Goal: Information Seeking & Learning: Learn about a topic

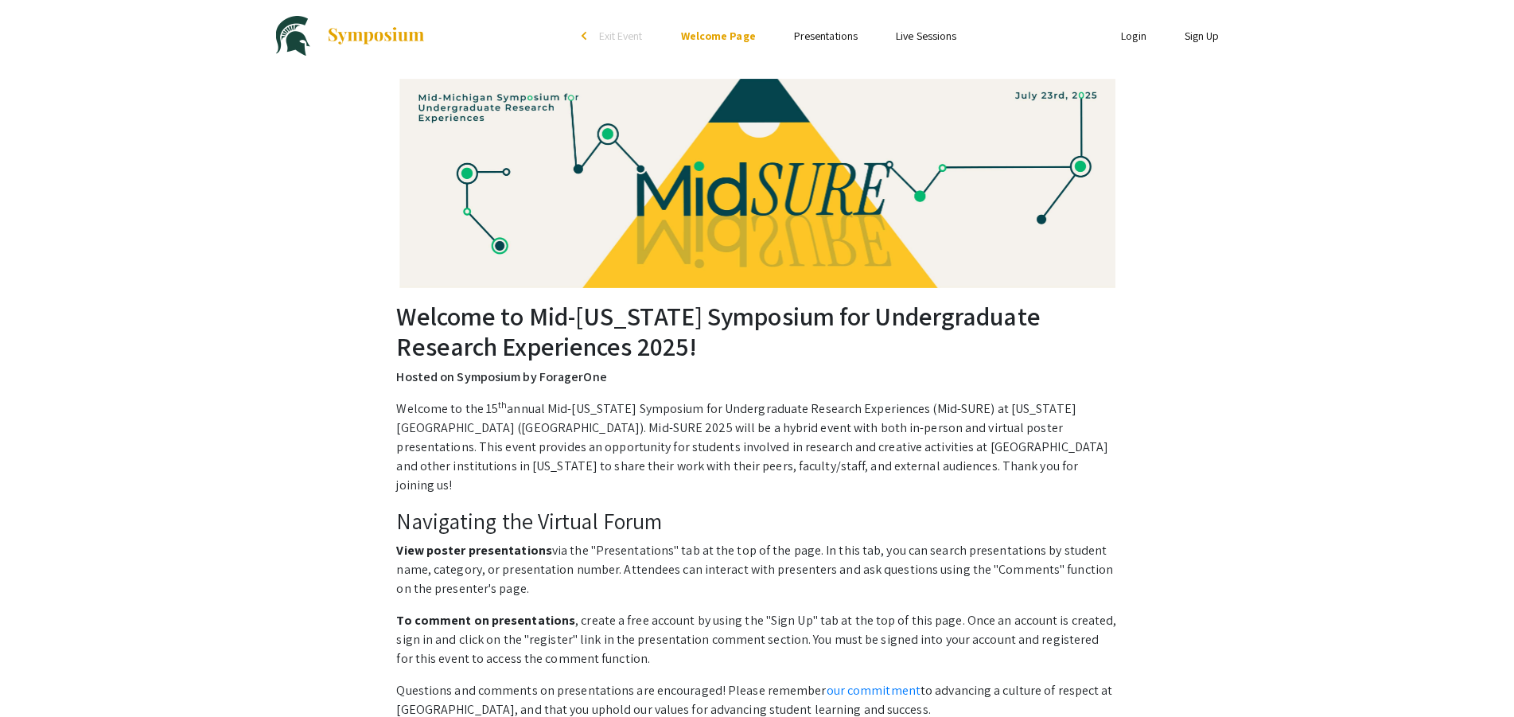
click at [802, 31] on link "Presentations" at bounding box center [826, 36] width 64 height 14
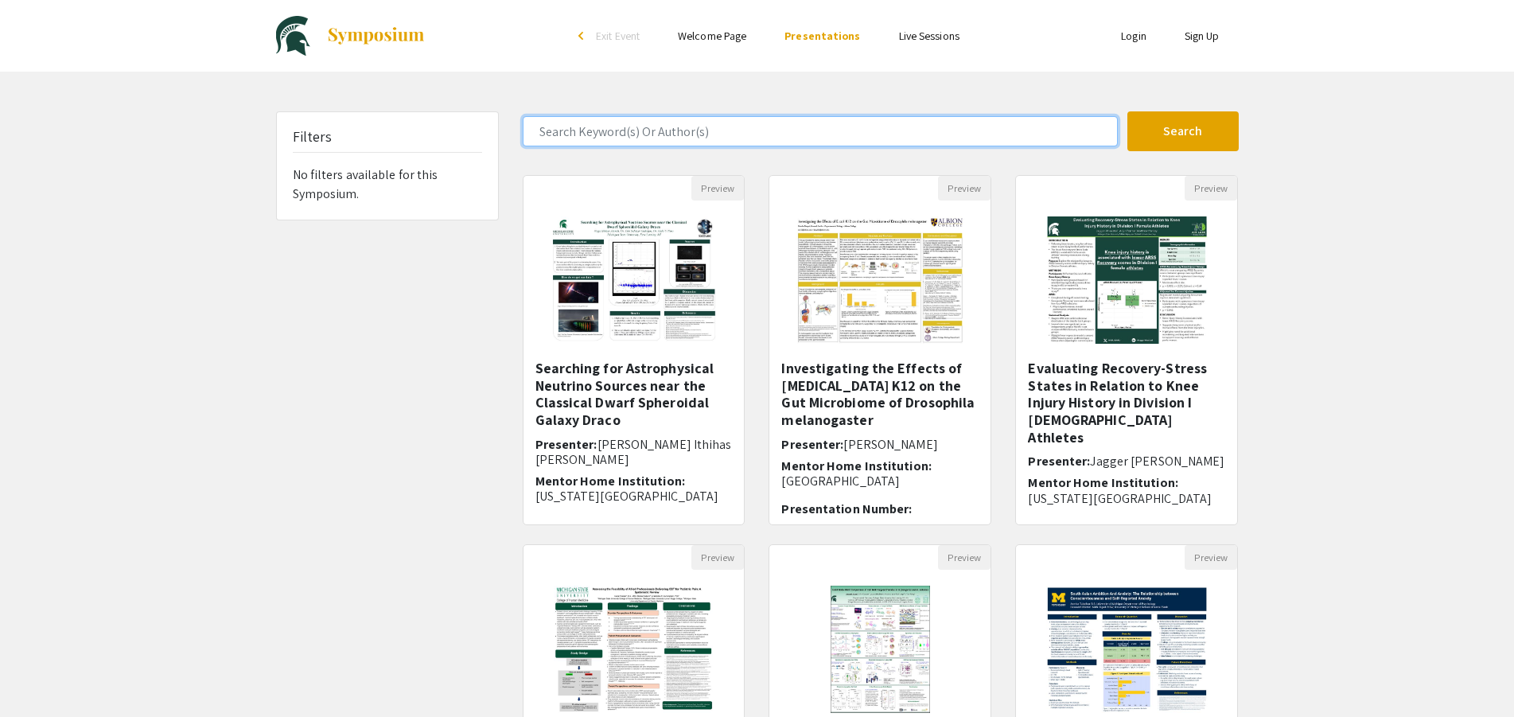
click at [608, 130] on input "Search Keyword(s) Or Author(s)" at bounding box center [820, 131] width 595 height 30
paste input "FROM NATURE TO ENGINEERING"
type input "FROM NATURE TO ENGINEERING"
click at [1127, 111] on button "Search" at bounding box center [1182, 131] width 111 height 40
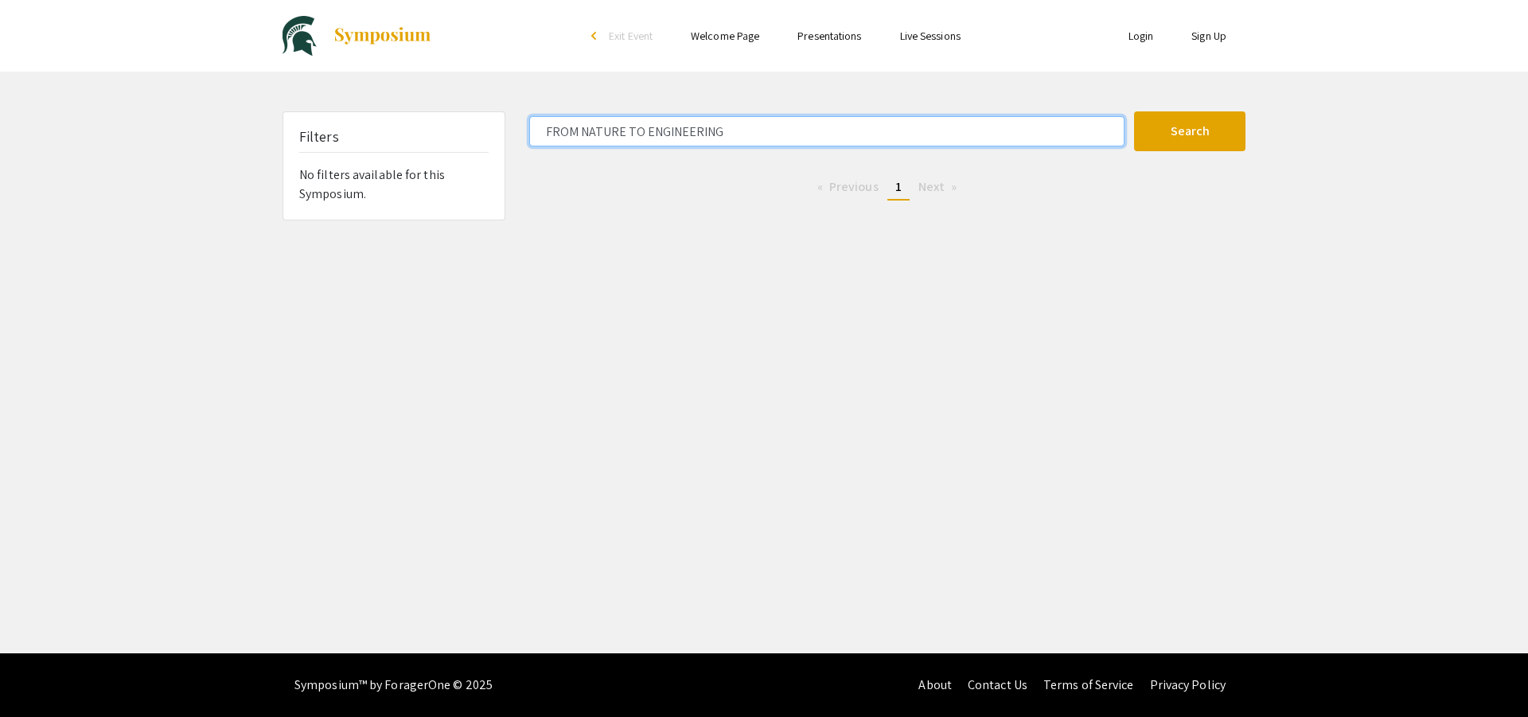
drag, startPoint x: 730, startPoint y: 130, endPoint x: 716, endPoint y: 130, distance: 14.3
click at [716, 130] on input "FROM NATURE TO ENGINEERING" at bounding box center [826, 131] width 595 height 30
drag, startPoint x: 729, startPoint y: 129, endPoint x: 538, endPoint y: 133, distance: 191.0
click at [538, 133] on input "FROM NATURE TO ENGINEERING" at bounding box center [826, 131] width 595 height 30
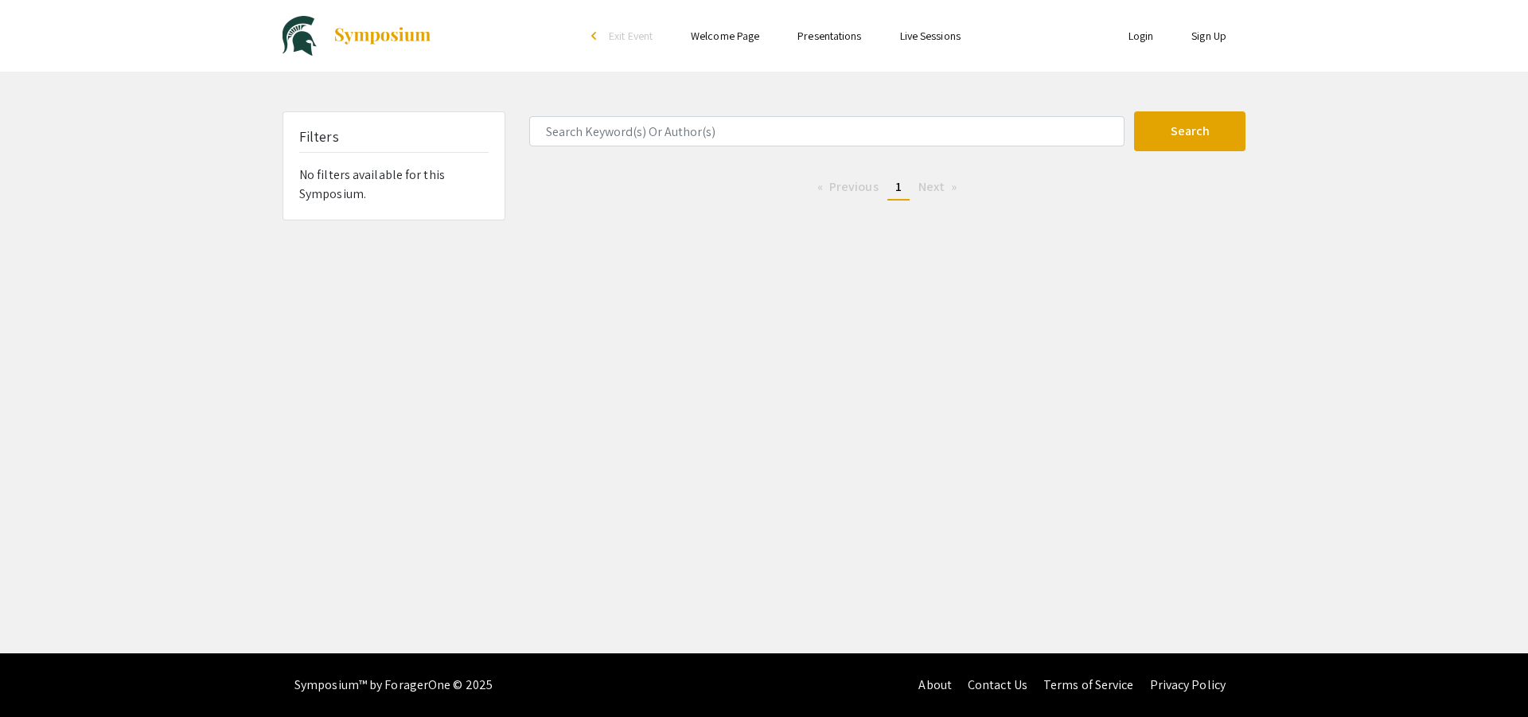
click at [898, 189] on span "1" at bounding box center [898, 186] width 6 height 17
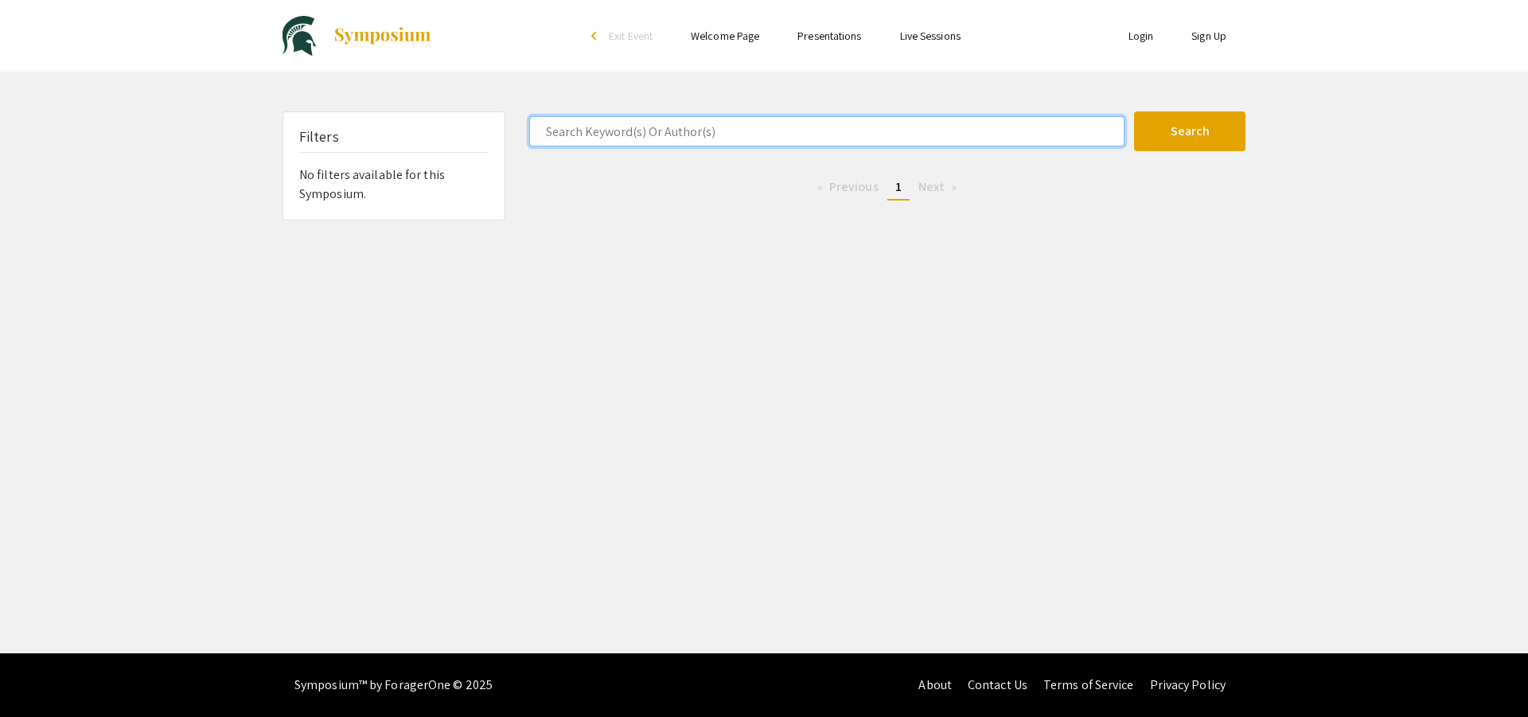
click at [739, 130] on input "Search Keyword(s) Or Author(s)" at bounding box center [826, 131] width 595 height 30
paste input "FROM NATURE TO ENGINEERING"
type input "FROM NATURE TO ENGINEERING"
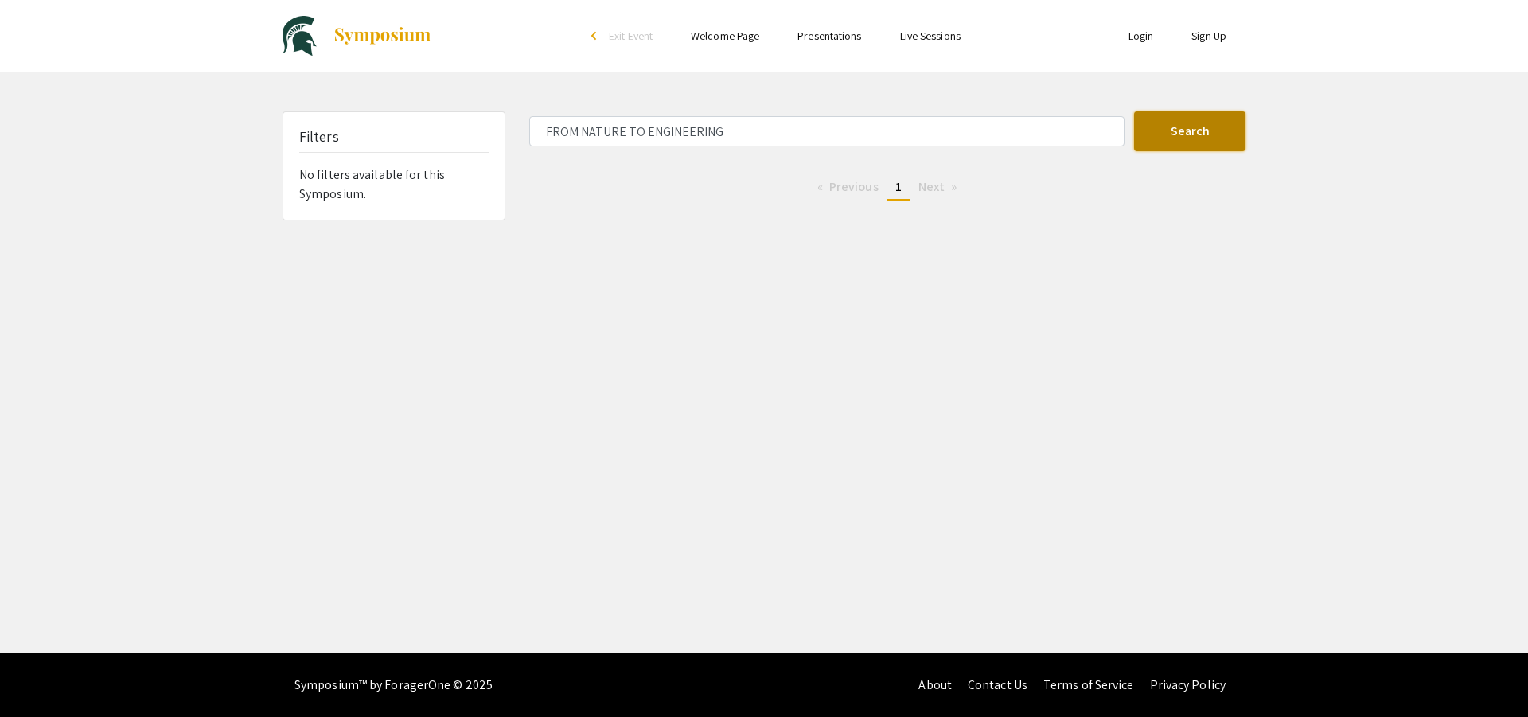
click at [1184, 137] on button "Search" at bounding box center [1189, 131] width 111 height 40
click at [1174, 137] on button "Search" at bounding box center [1189, 131] width 111 height 40
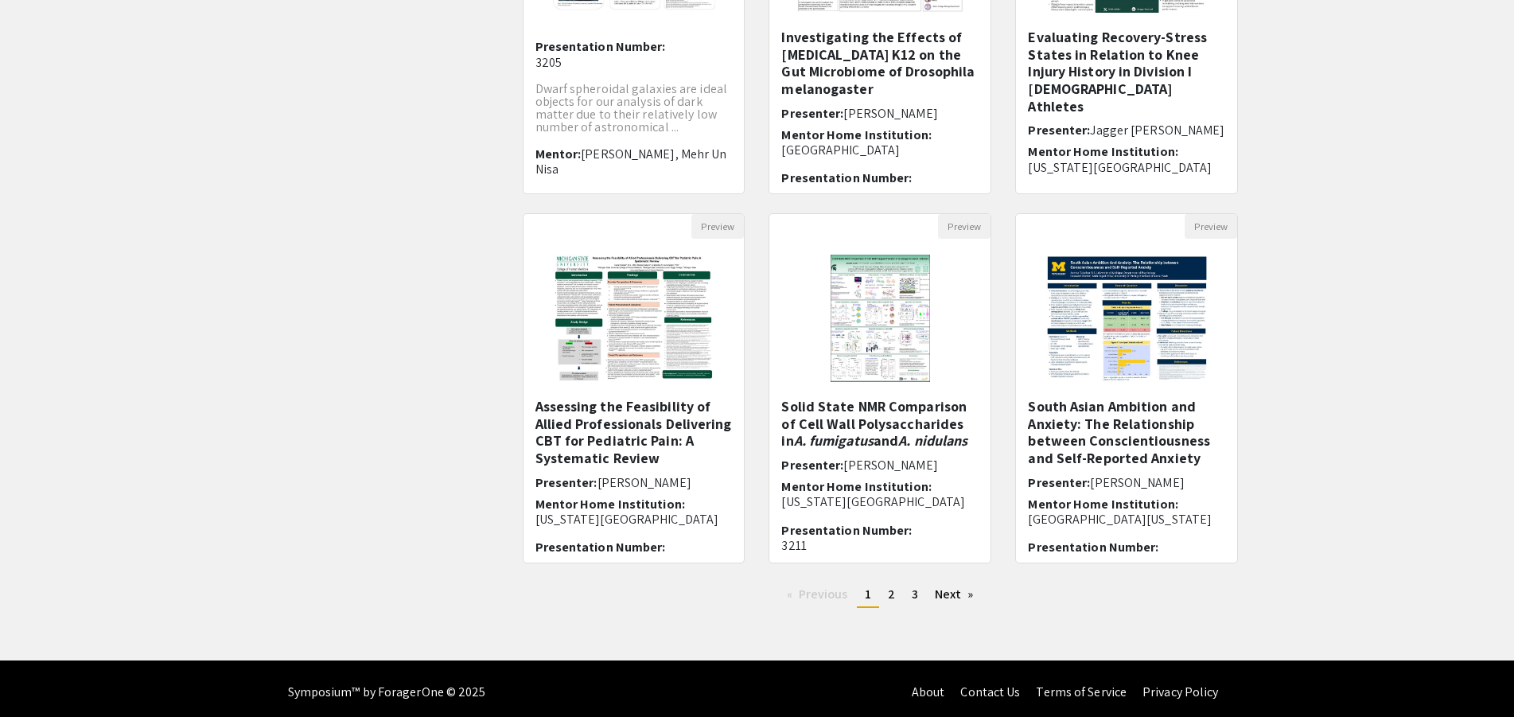
scroll to position [338, 0]
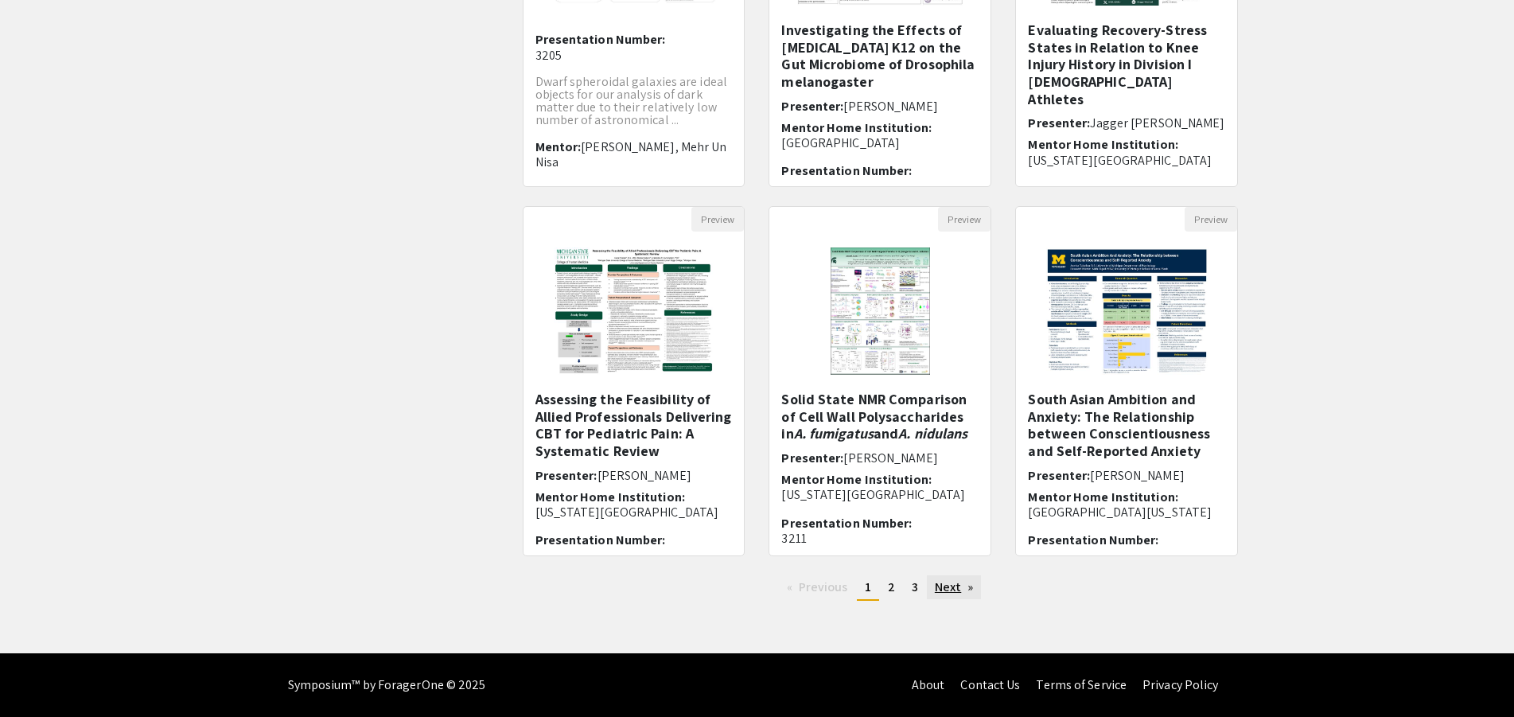
click at [960, 586] on link "Next page" at bounding box center [954, 587] width 55 height 24
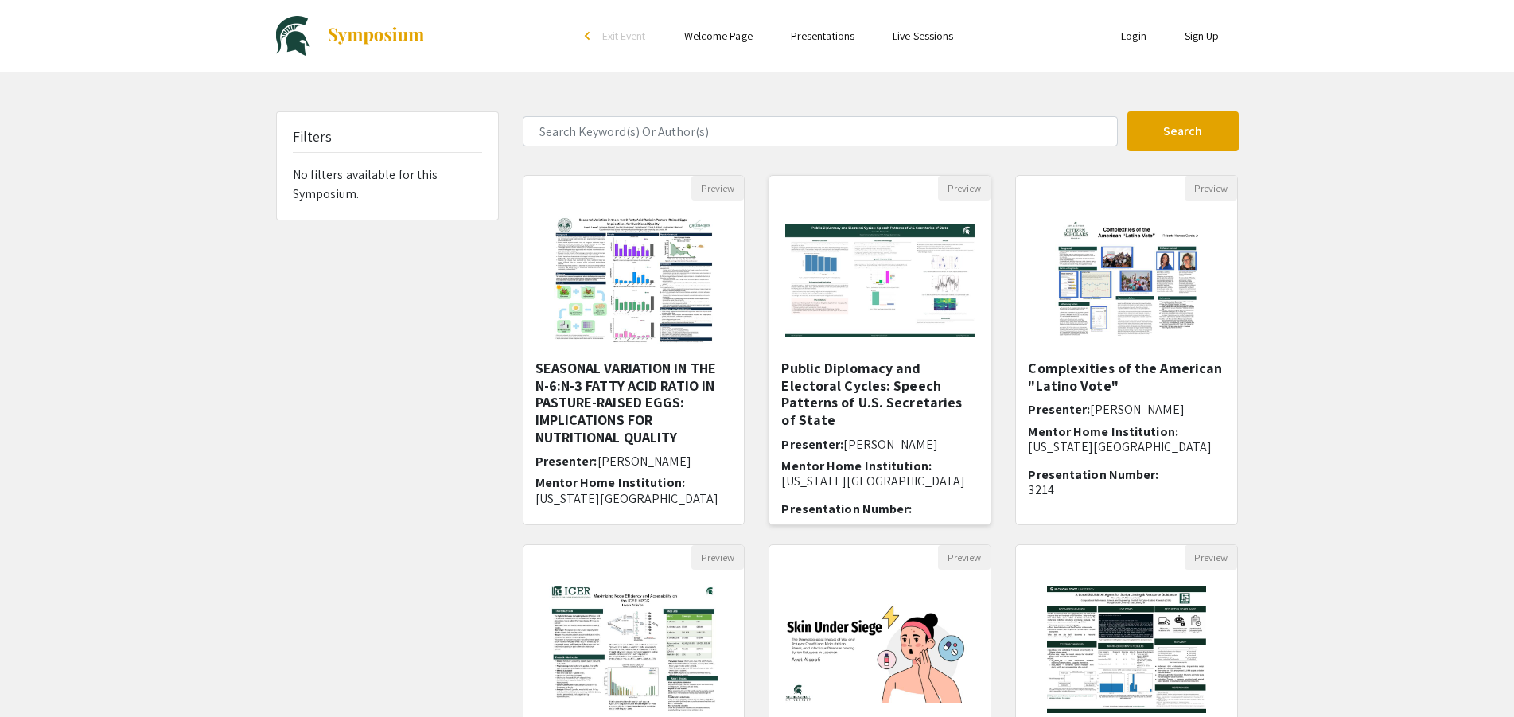
click at [864, 388] on h5 "Public Diplomacy and Electoral Cycles: Speech Patterns of U.S. Secretaries of S…" at bounding box center [879, 394] width 197 height 68
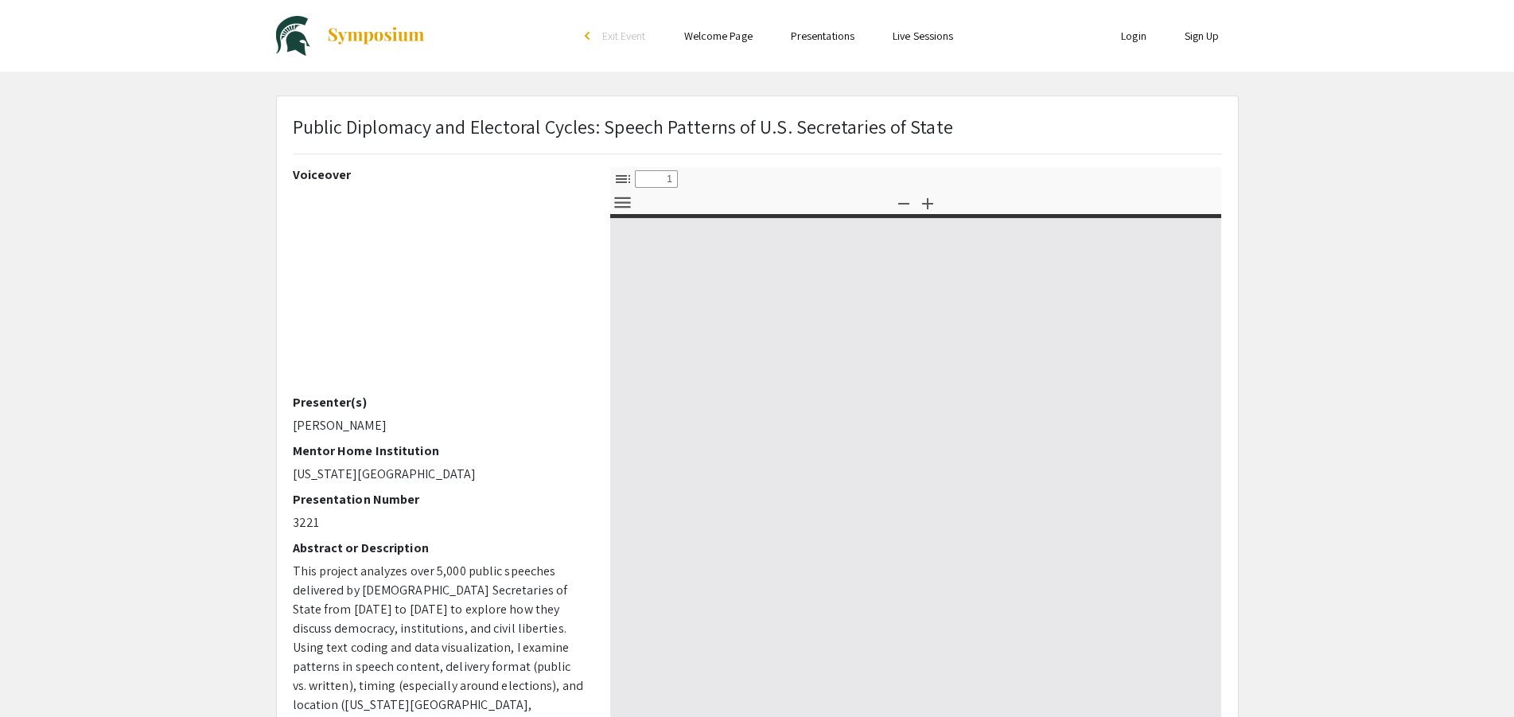
select select "custom"
type input "0"
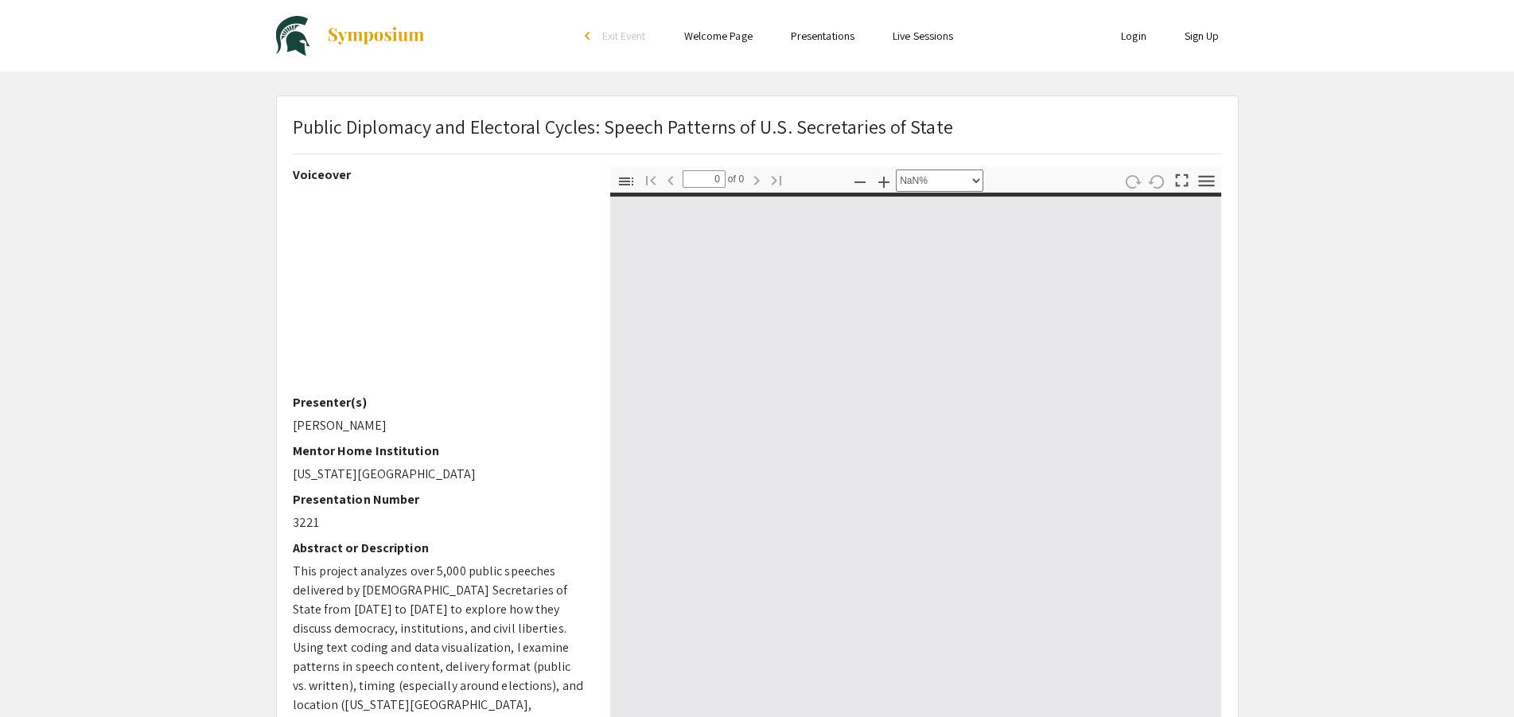
select select "auto"
type input "1"
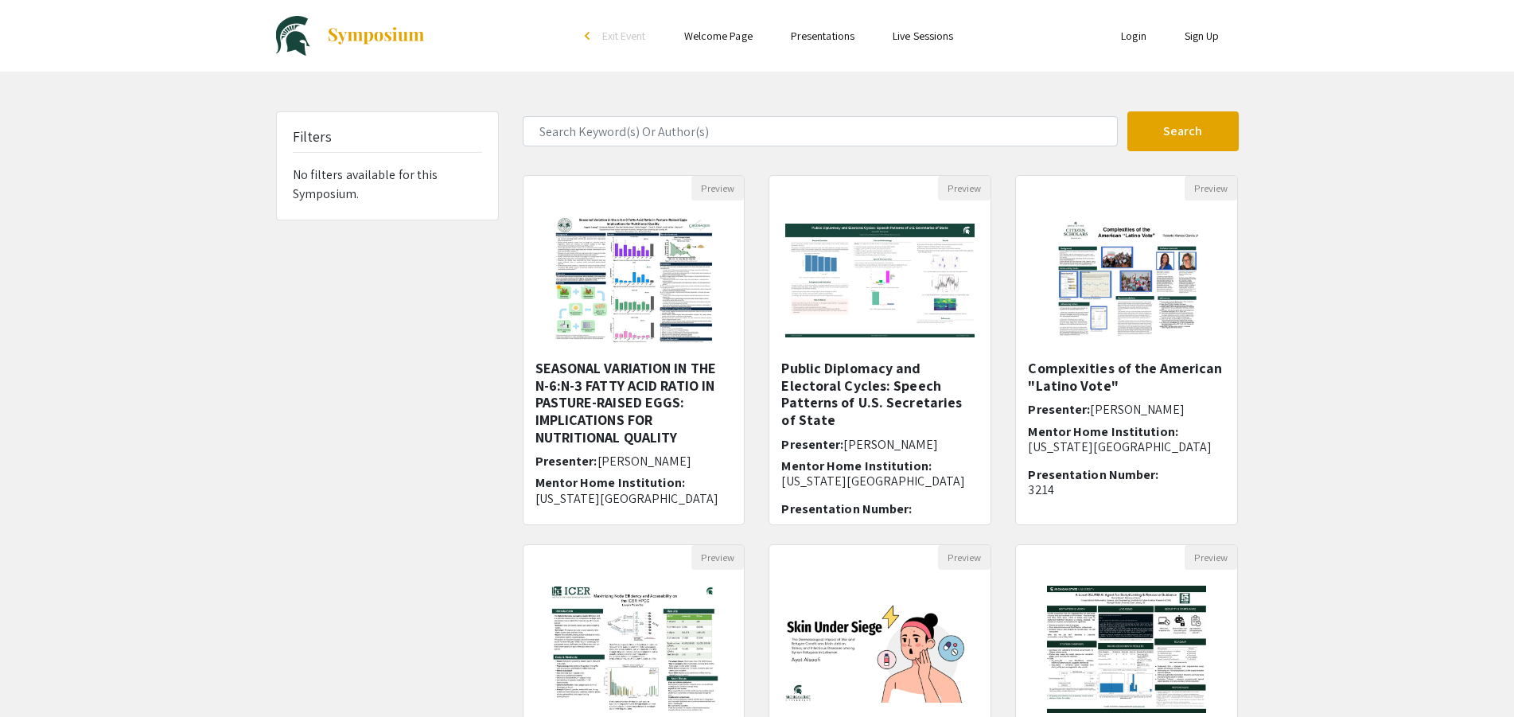
scroll to position [338, 0]
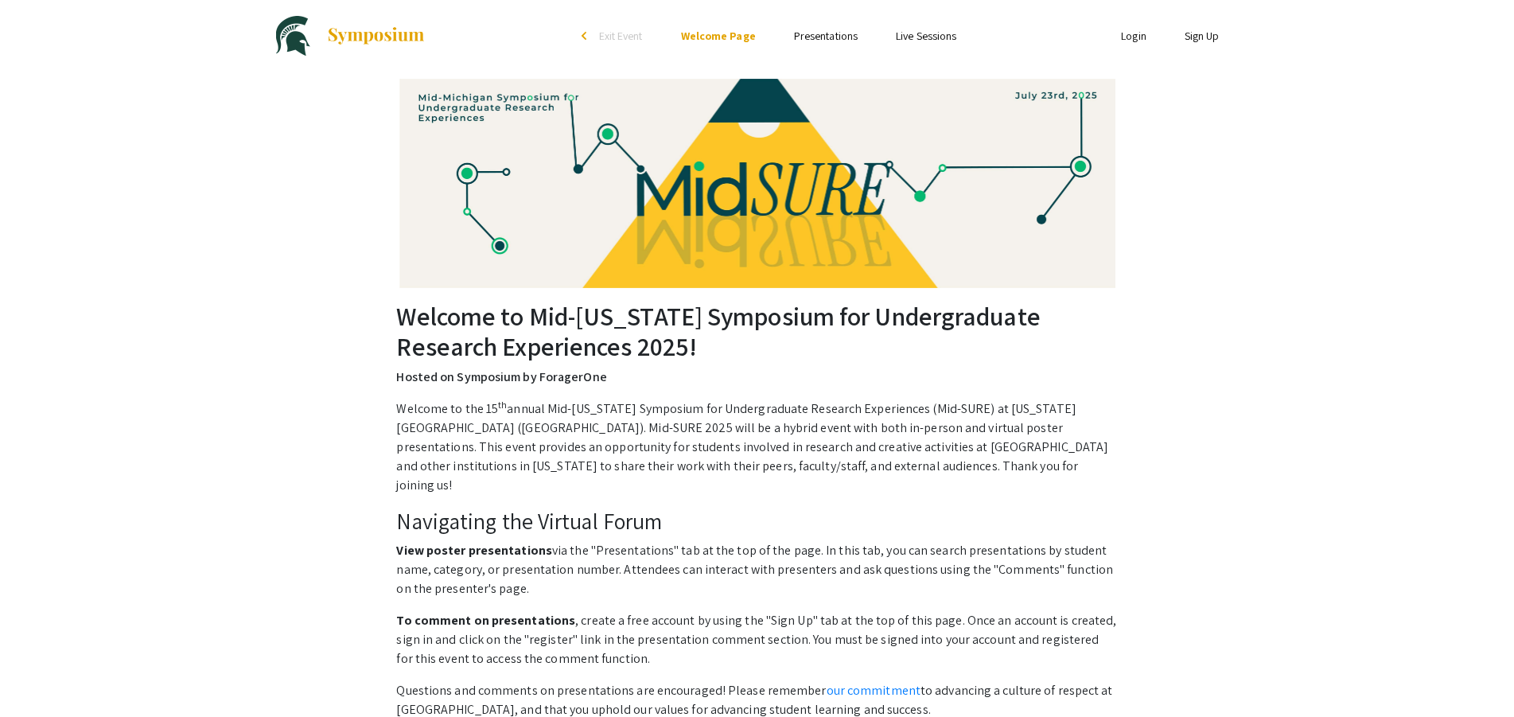
click at [826, 32] on link "Presentations" at bounding box center [826, 36] width 64 height 14
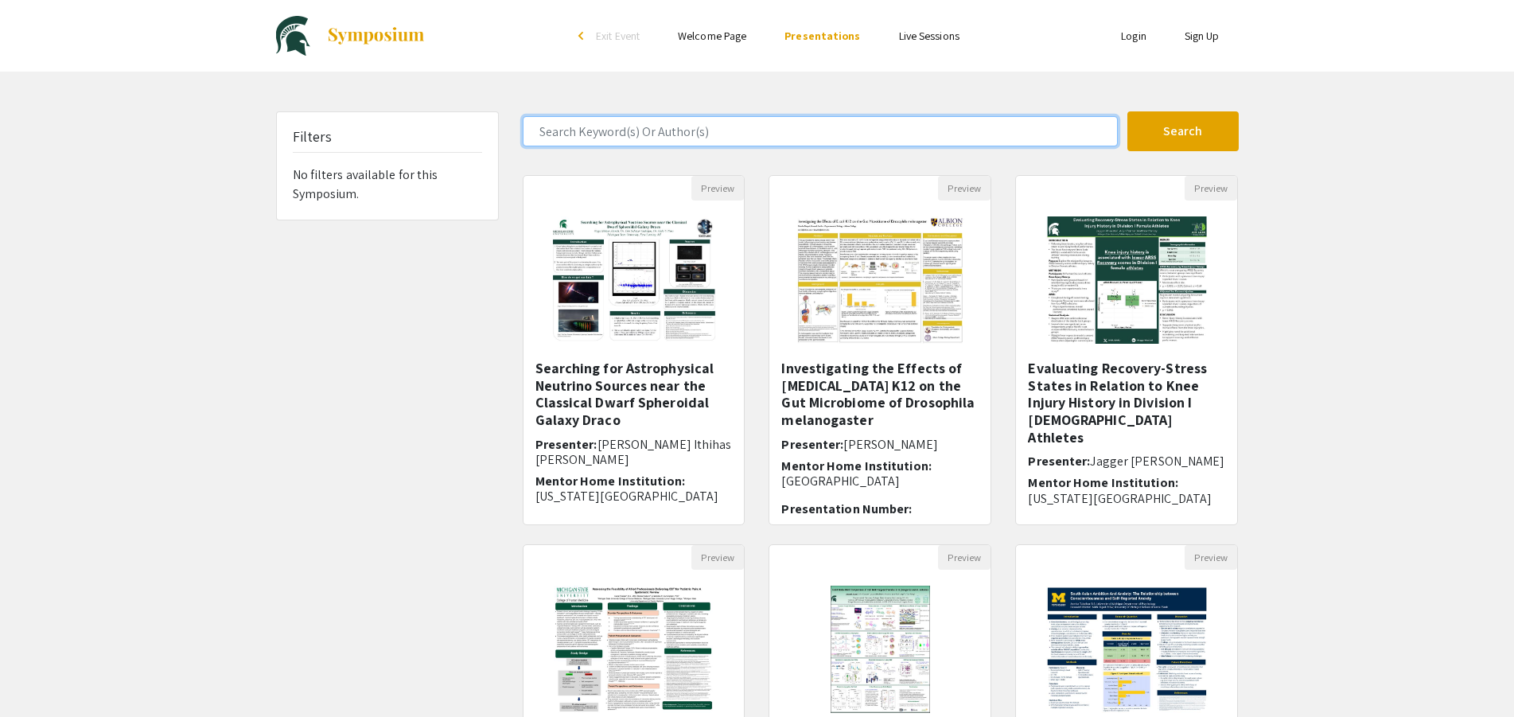
click at [637, 133] on input "Search Keyword(s) Or Author(s)" at bounding box center [820, 131] width 595 height 30
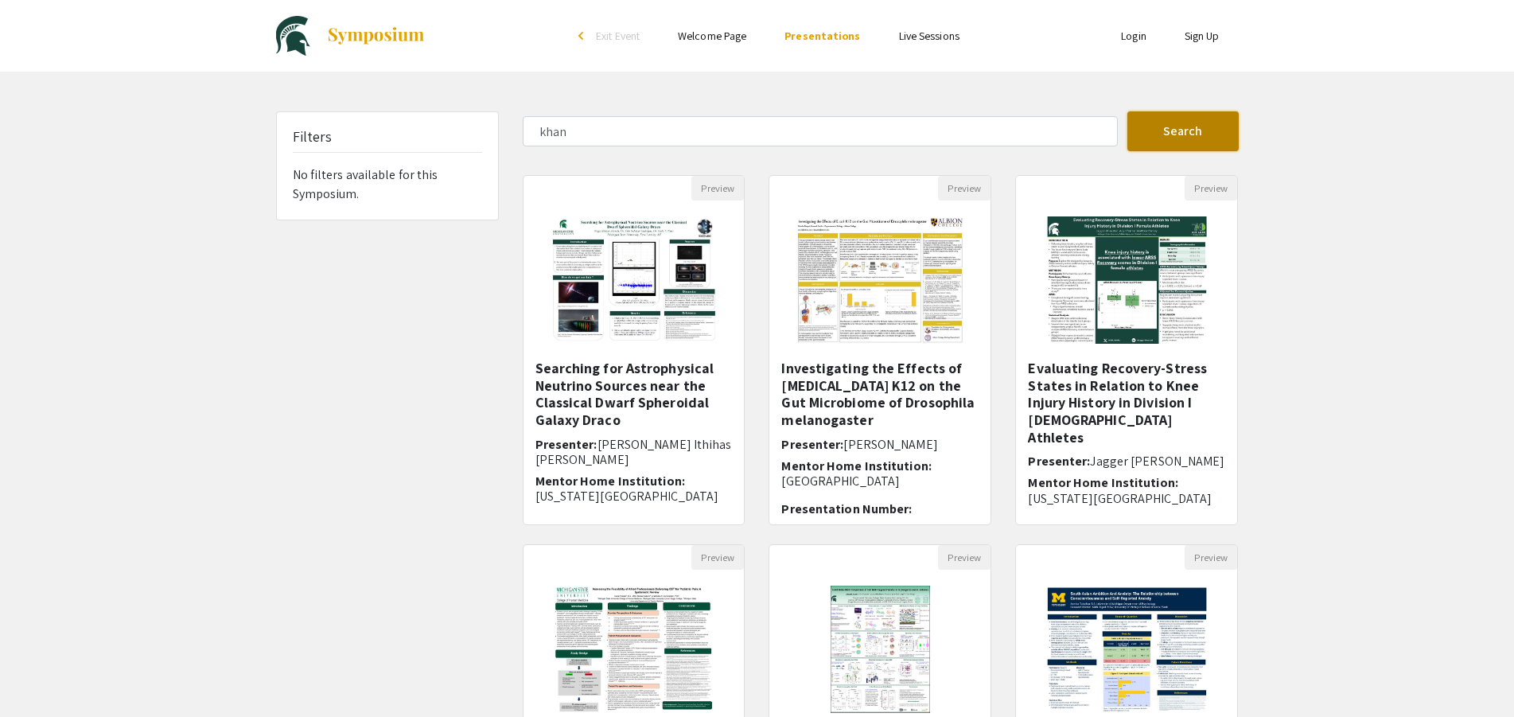
click at [1165, 127] on button "Search" at bounding box center [1182, 131] width 111 height 40
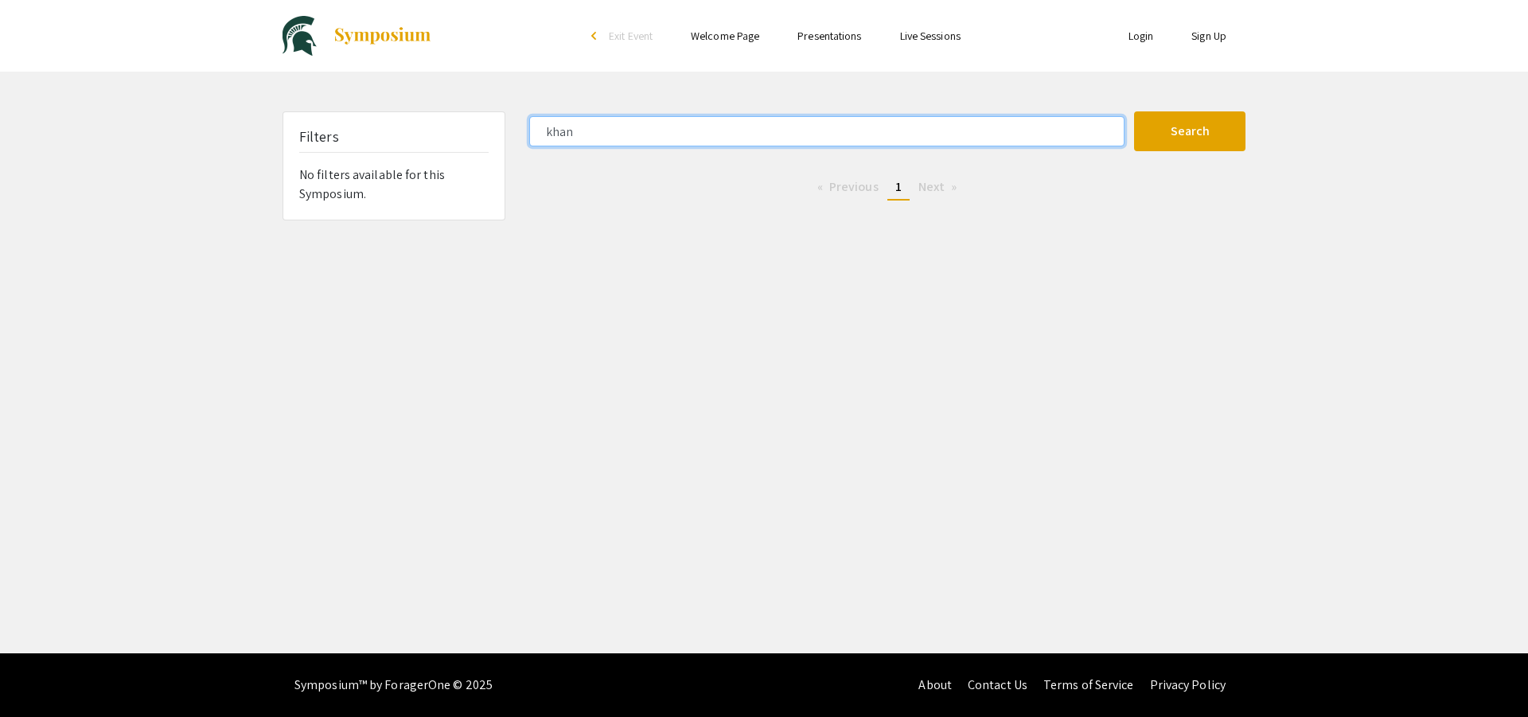
drag, startPoint x: 592, startPoint y: 130, endPoint x: 512, endPoint y: 132, distance: 79.6
click at [529, 132] on input "khan" at bounding box center [826, 131] width 595 height 30
click at [1134, 111] on button "Search" at bounding box center [1189, 131] width 111 height 40
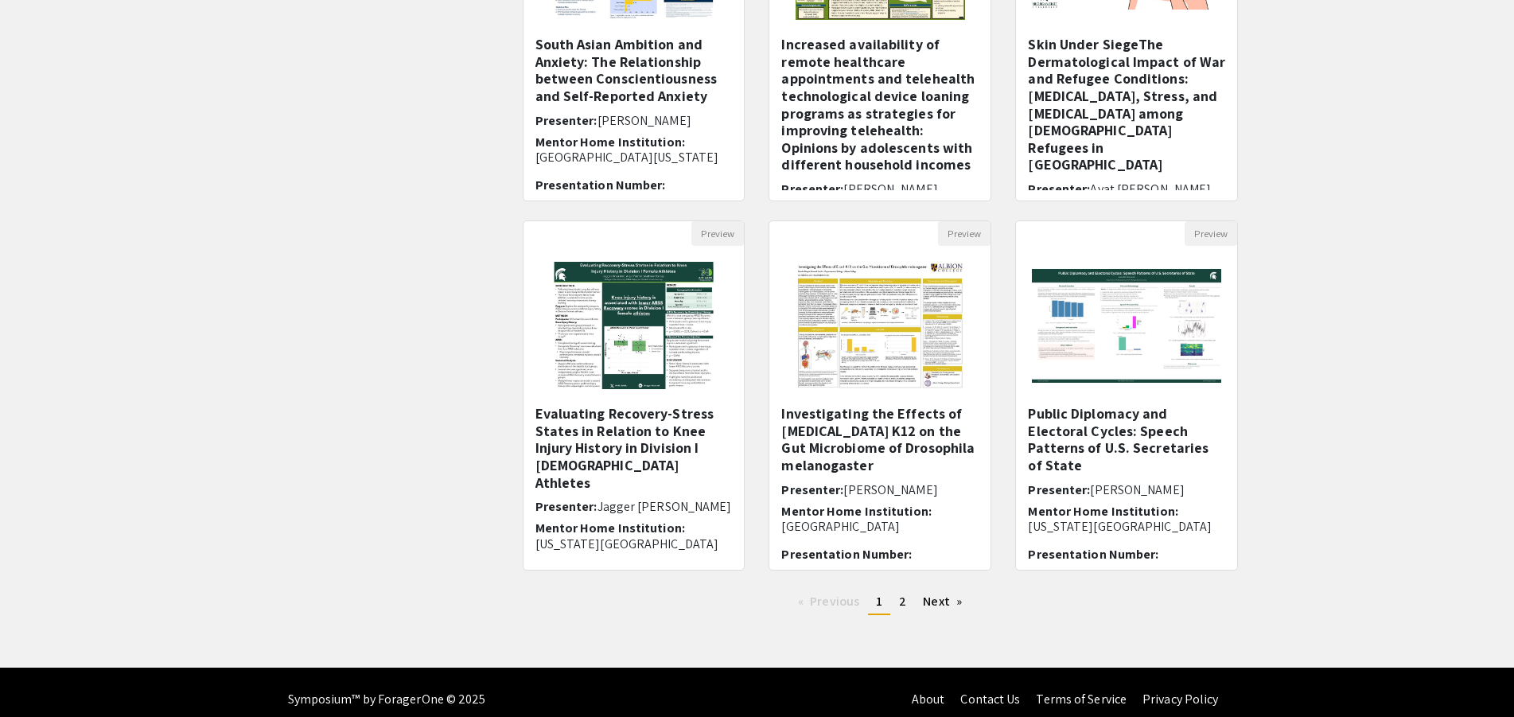
scroll to position [338, 0]
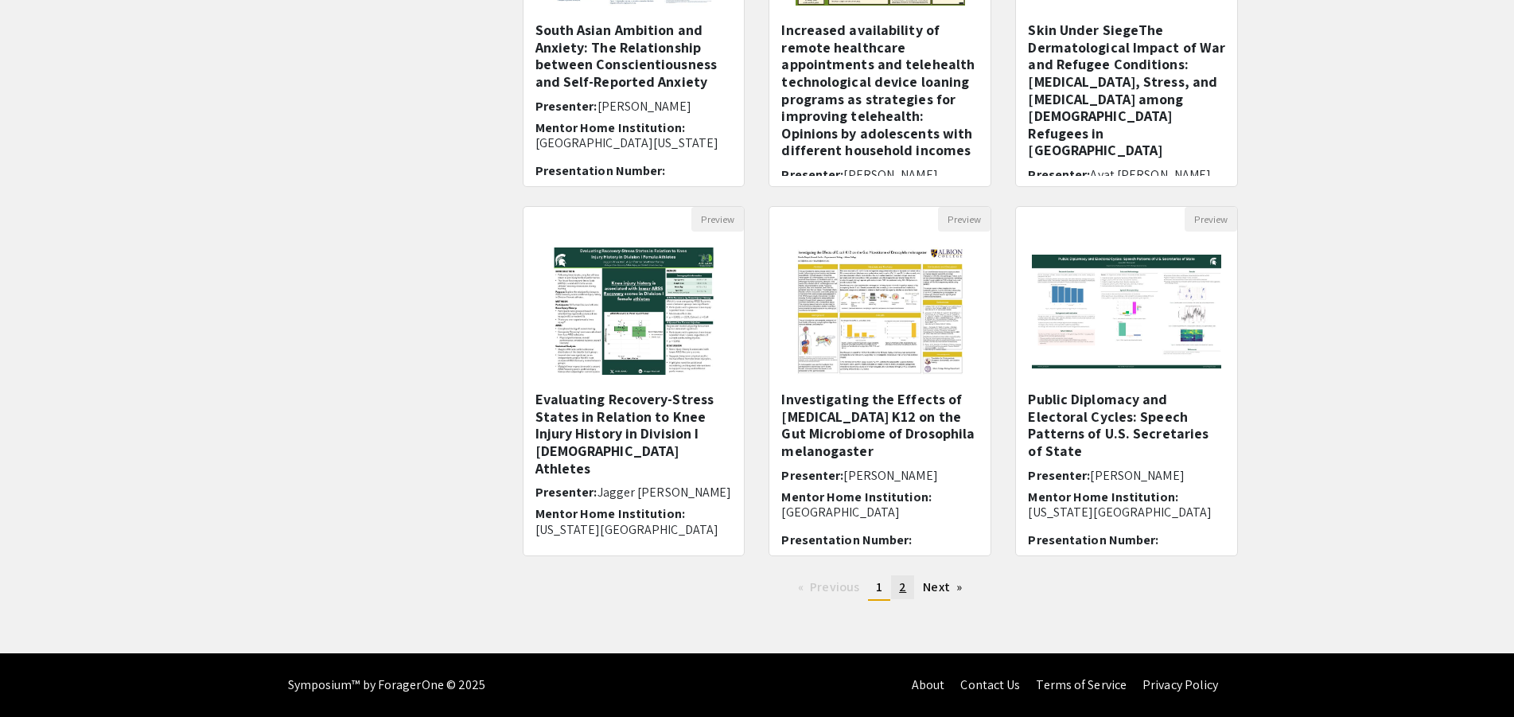
click at [909, 586] on link "page 2" at bounding box center [902, 587] width 23 height 24
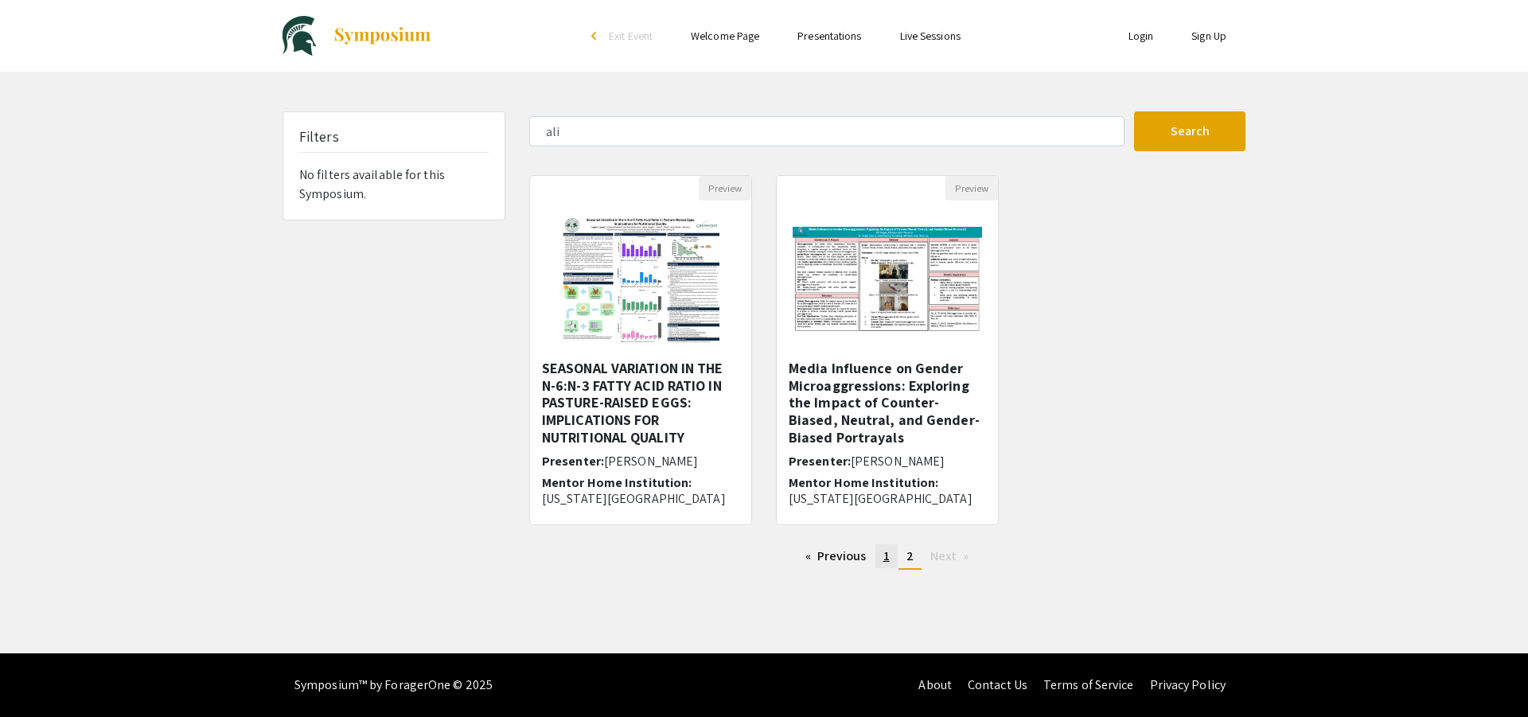
click at [887, 558] on span "1" at bounding box center [886, 555] width 6 height 17
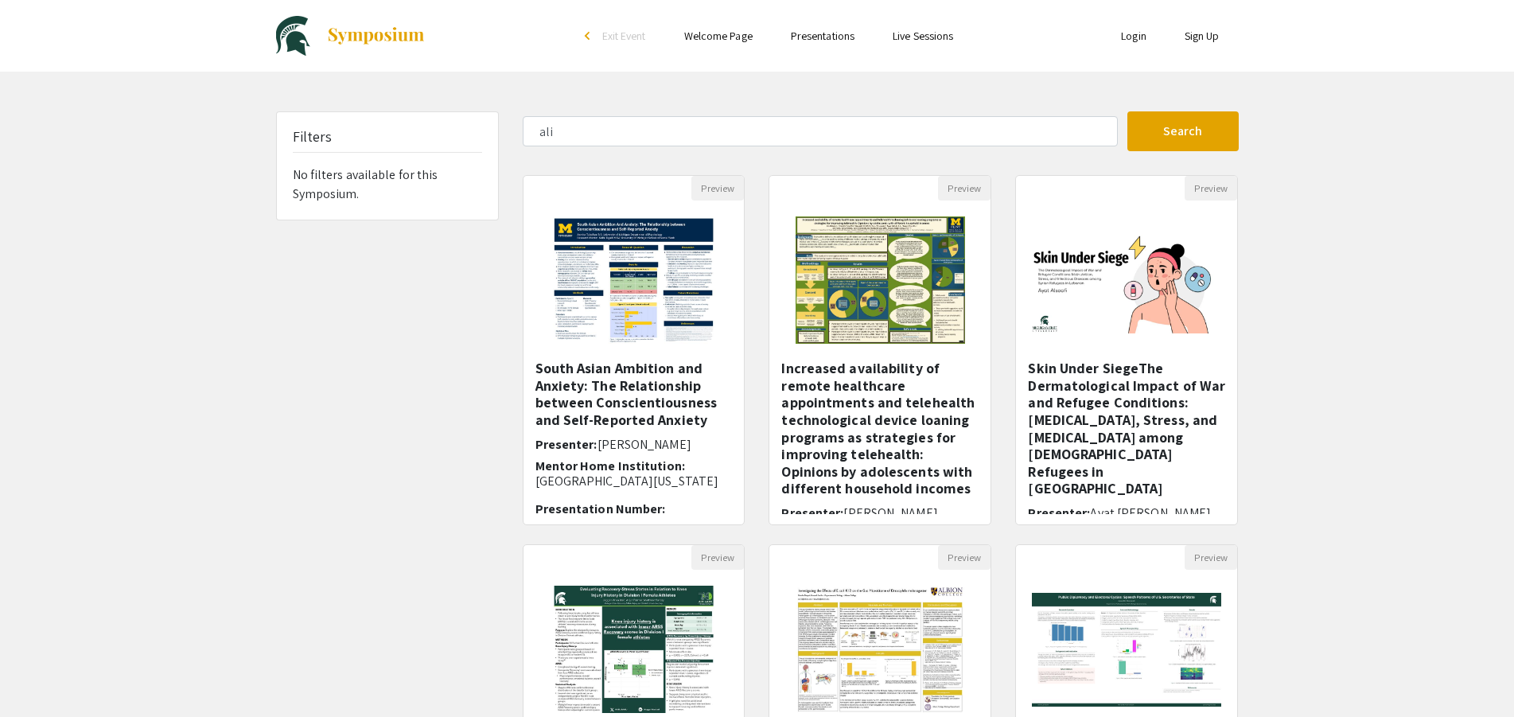
type input "khan"
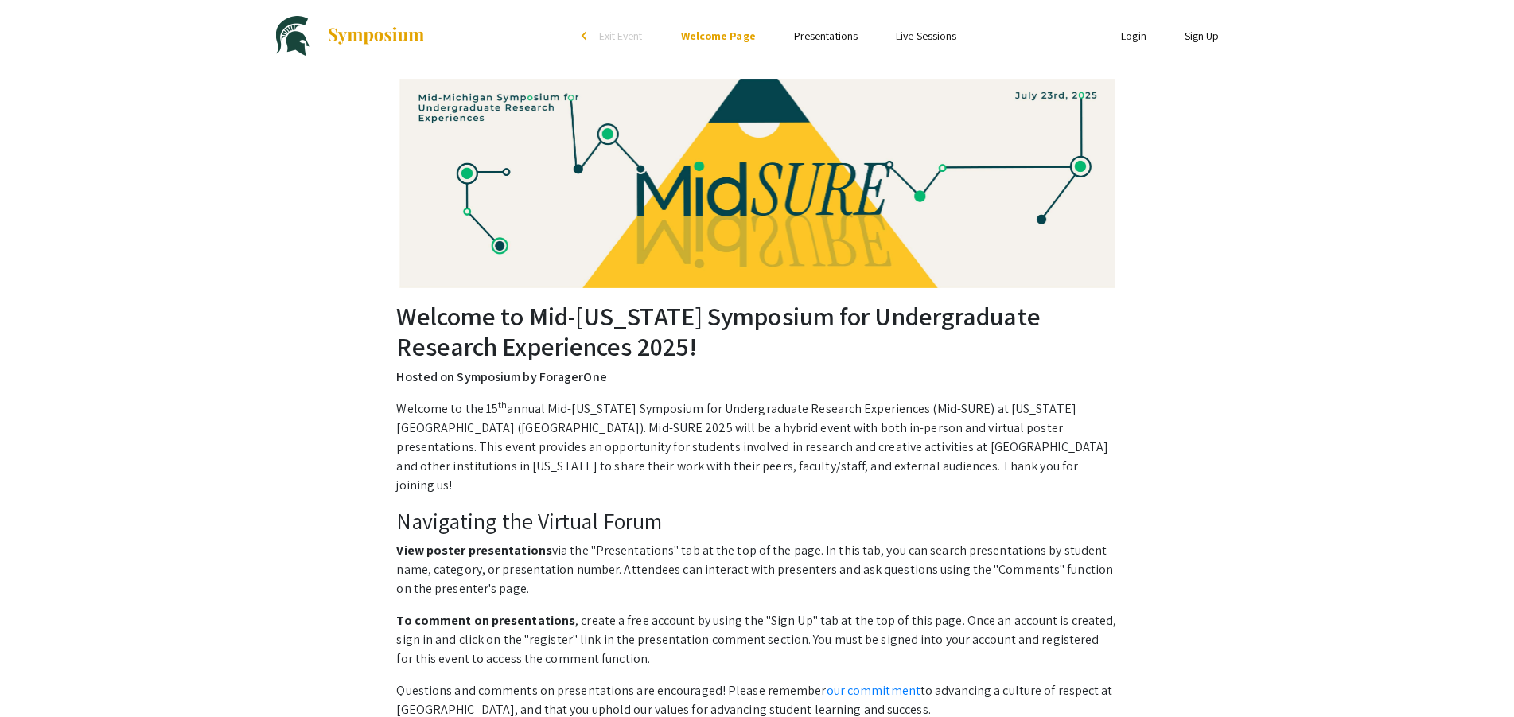
click at [823, 37] on link "Presentations" at bounding box center [826, 36] width 64 height 14
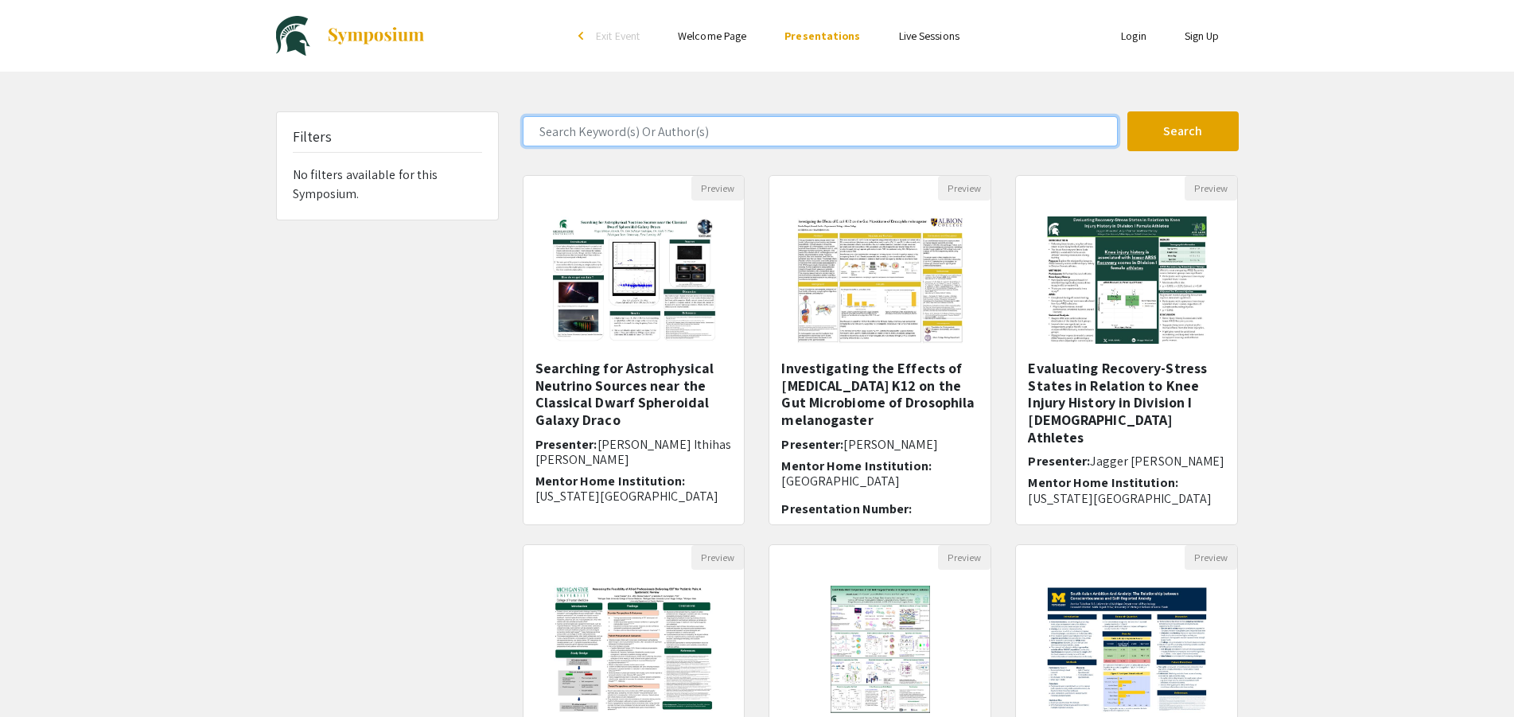
click at [653, 129] on input "Search Keyword(s) Or Author(s)" at bounding box center [820, 131] width 595 height 30
paste input "From Nature to Engineering"
type input "From Nature to Engineering"
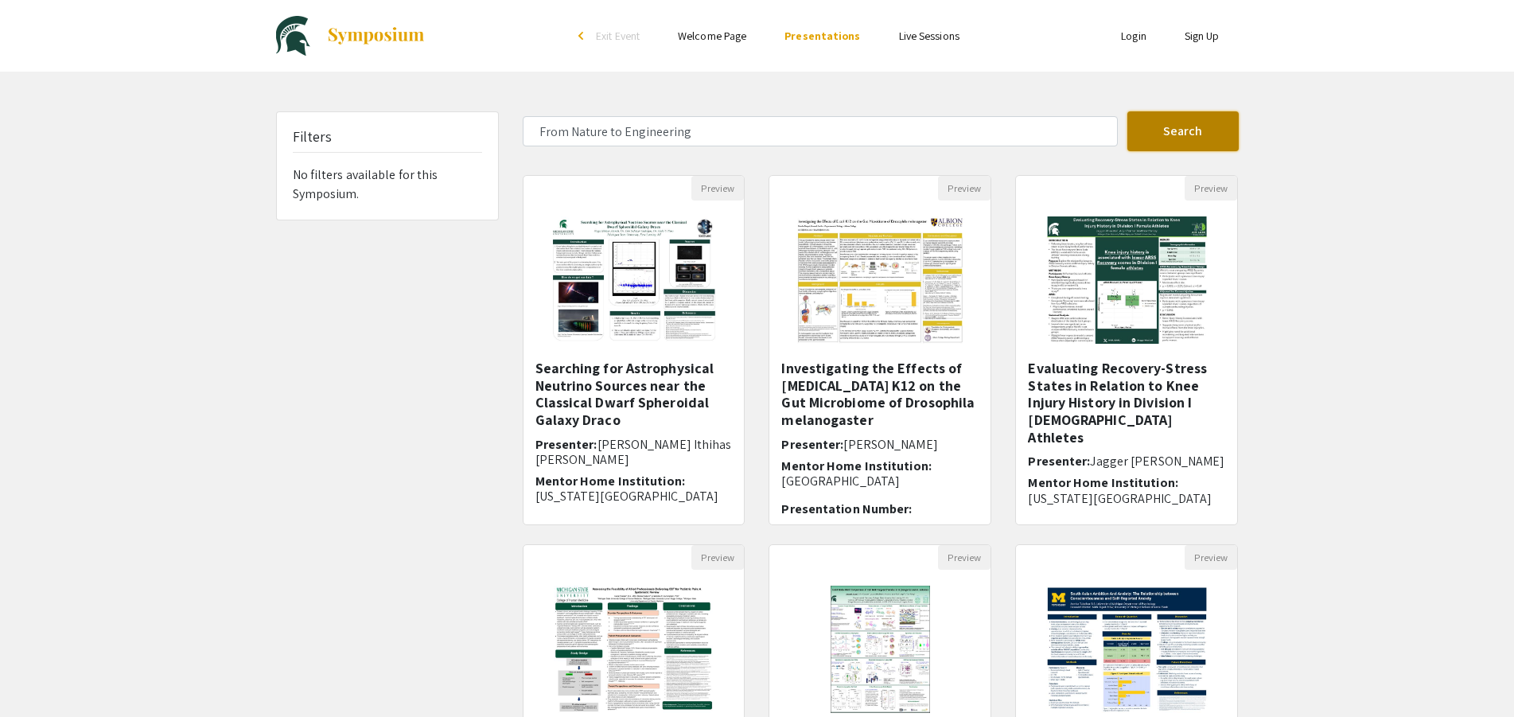
click at [1143, 128] on button "Search" at bounding box center [1182, 131] width 111 height 40
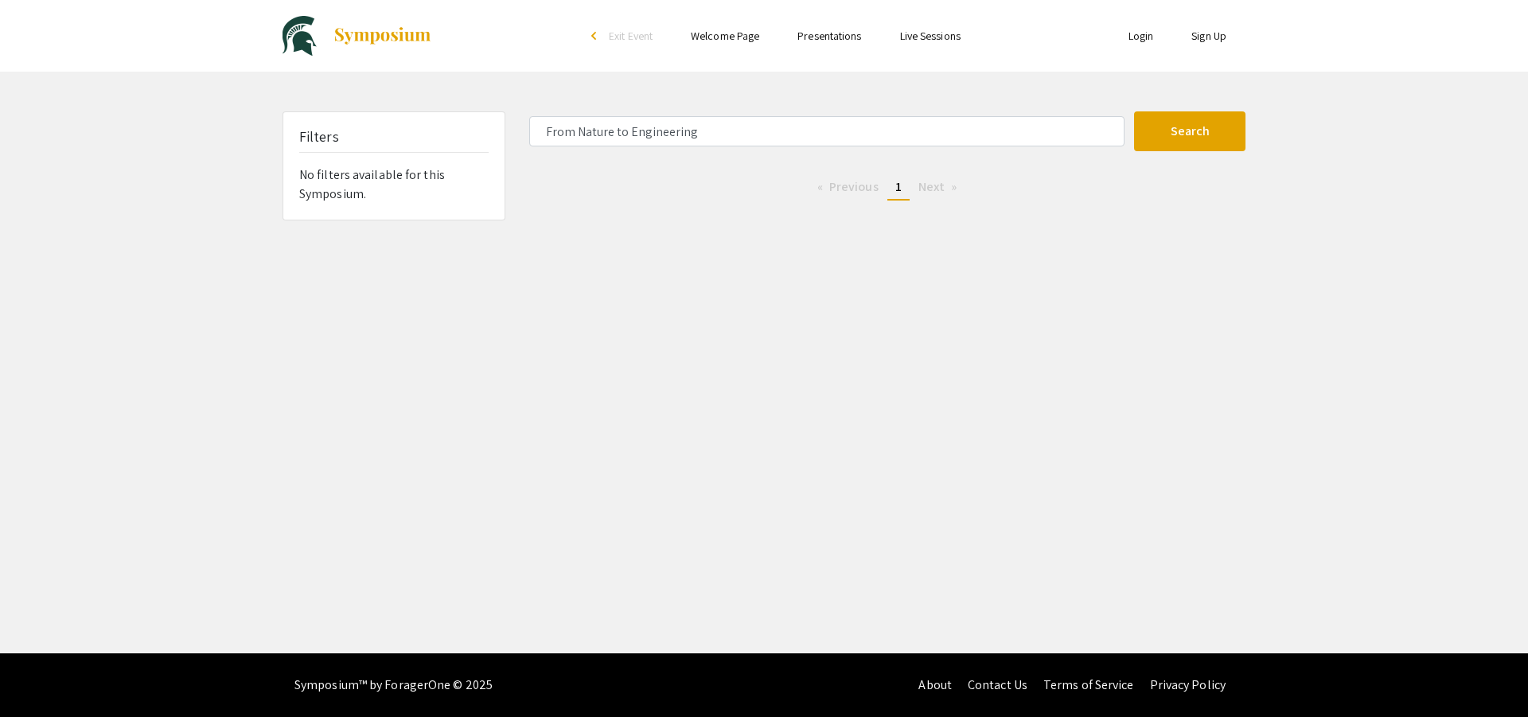
click at [898, 175] on li "You're on page 1" at bounding box center [898, 187] width 22 height 25
click at [897, 183] on span "1" at bounding box center [898, 186] width 6 height 17
click at [897, 188] on span "1" at bounding box center [898, 186] width 6 height 17
